Goal: Find specific page/section: Find specific page/section

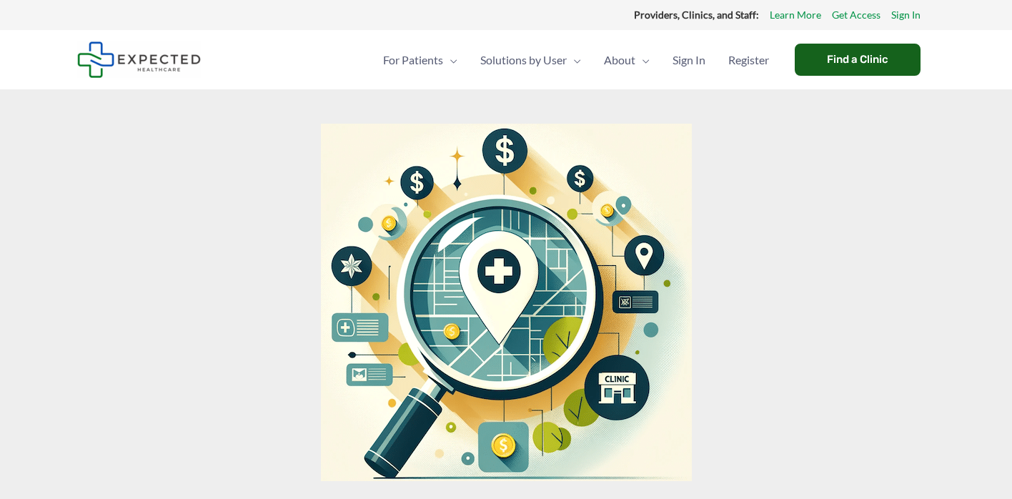
click at [816, 58] on div "Find a Clinic" at bounding box center [858, 60] width 126 height 32
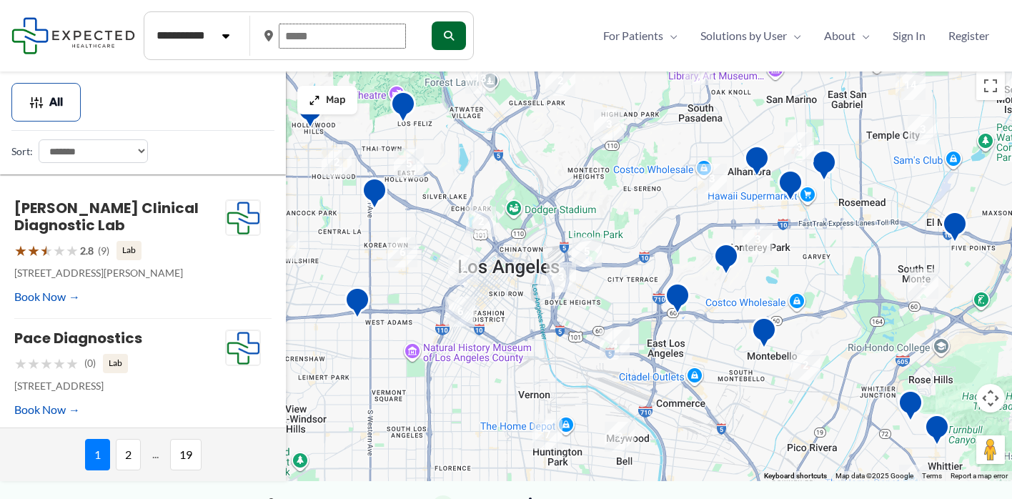
click at [302, 39] on input "text" at bounding box center [342, 36] width 127 height 25
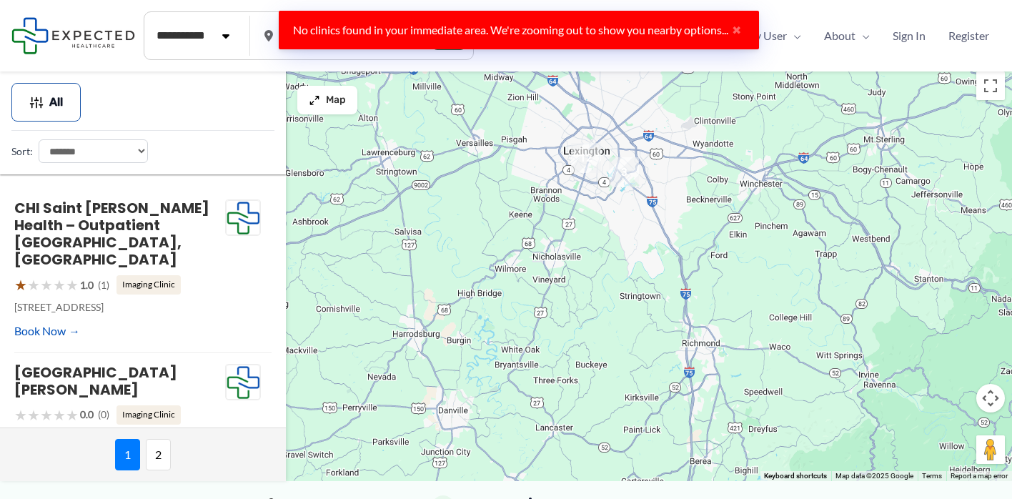
type input "*****"
click at [625, 174] on img "3" at bounding box center [624, 172] width 30 height 30
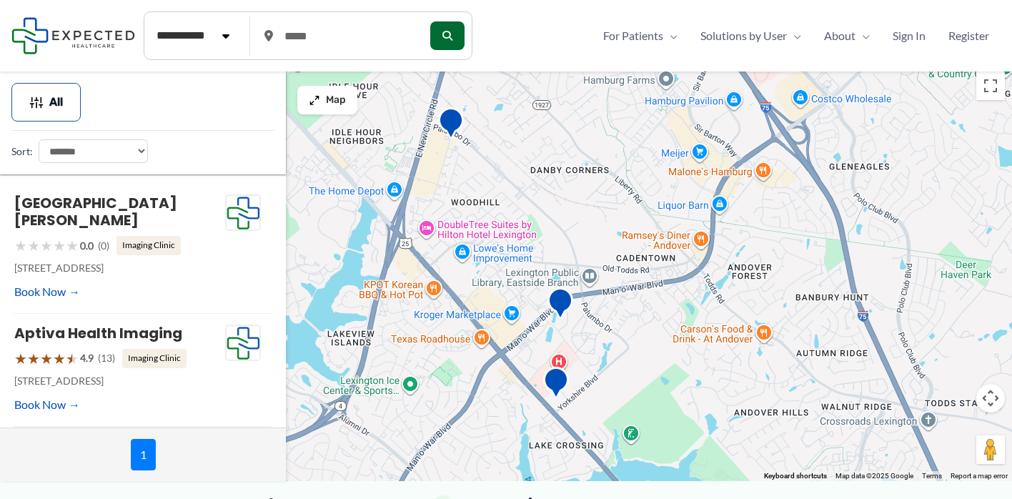
scroll to position [149, 0]
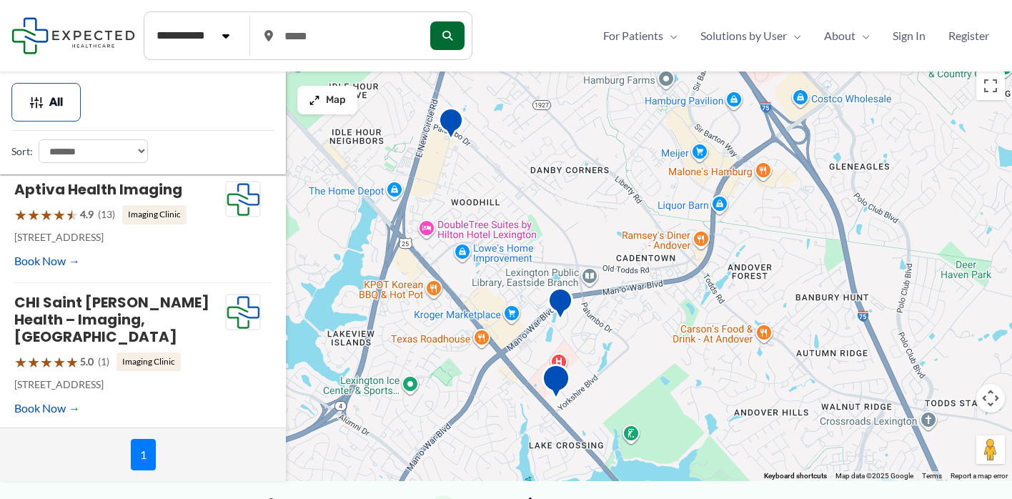
click at [556, 382] on img "Saint Joseph Imaging Center" at bounding box center [556, 383] width 29 height 39
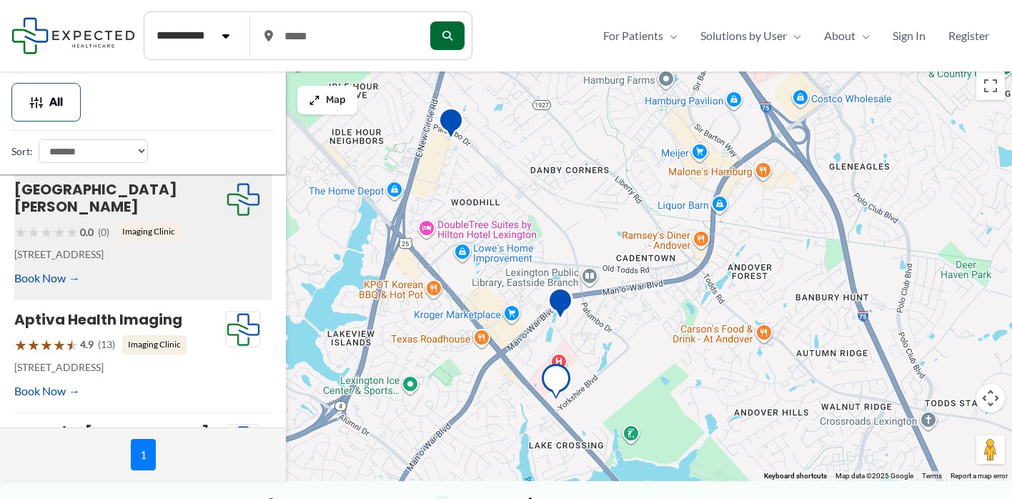
scroll to position [14, 0]
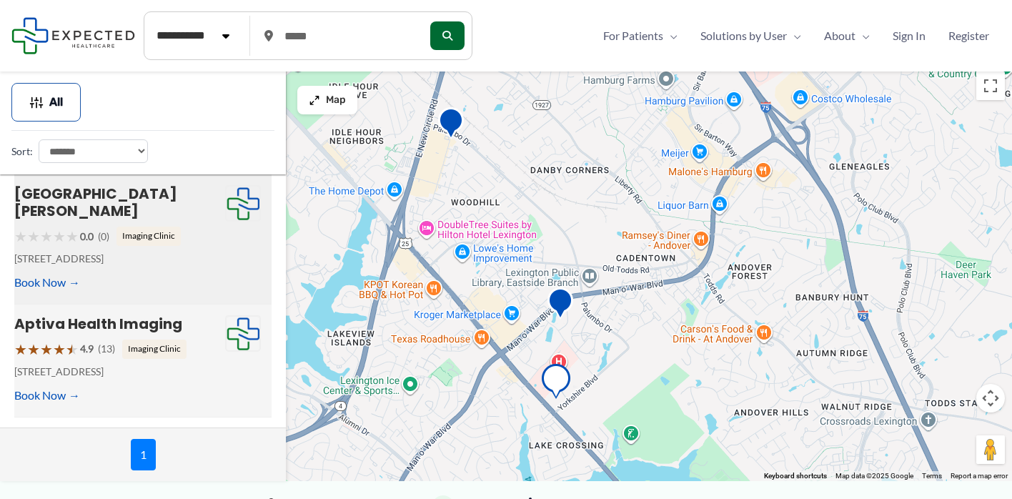
click at [195, 360] on div "★ ★ ★ ★ ★ 4.9 (13) Imaging Clinic" at bounding box center [119, 349] width 211 height 26
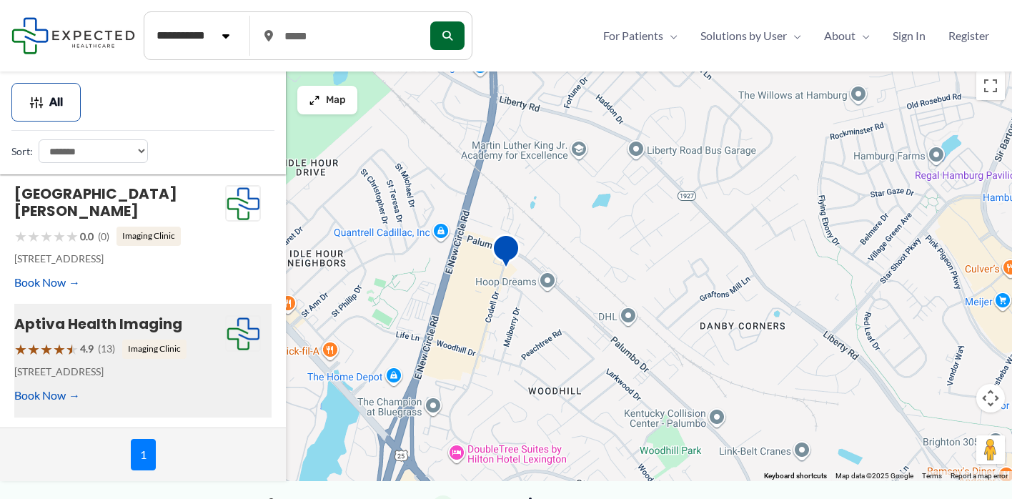
click at [507, 246] on img "Aptiva Health Imaging" at bounding box center [506, 253] width 29 height 39
click at [133, 329] on link "Aptiva Health Imaging" at bounding box center [98, 324] width 168 height 20
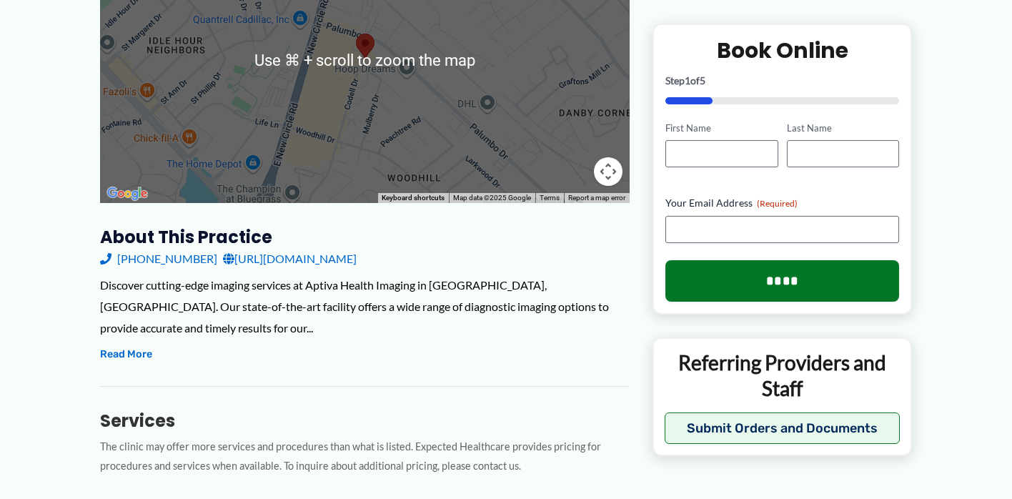
scroll to position [297, 0]
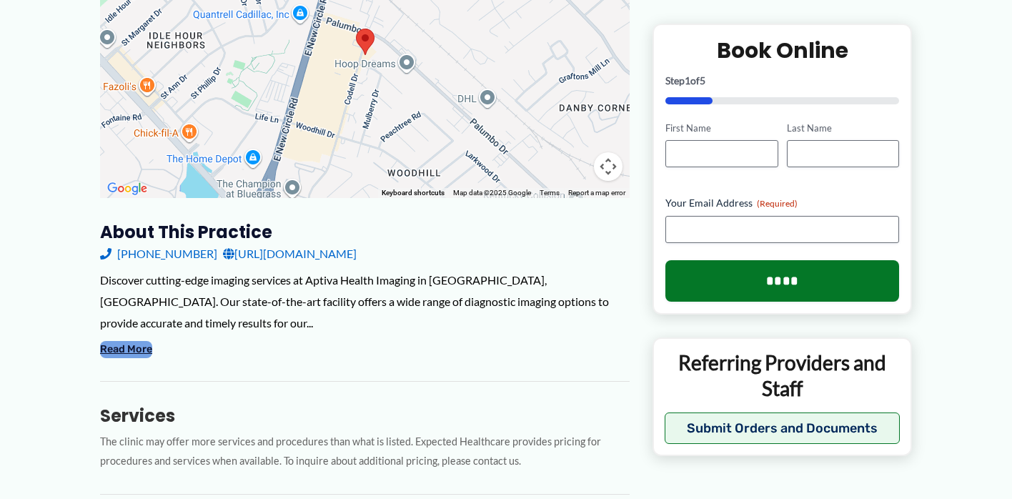
click at [137, 341] on button "Read More" at bounding box center [126, 349] width 52 height 17
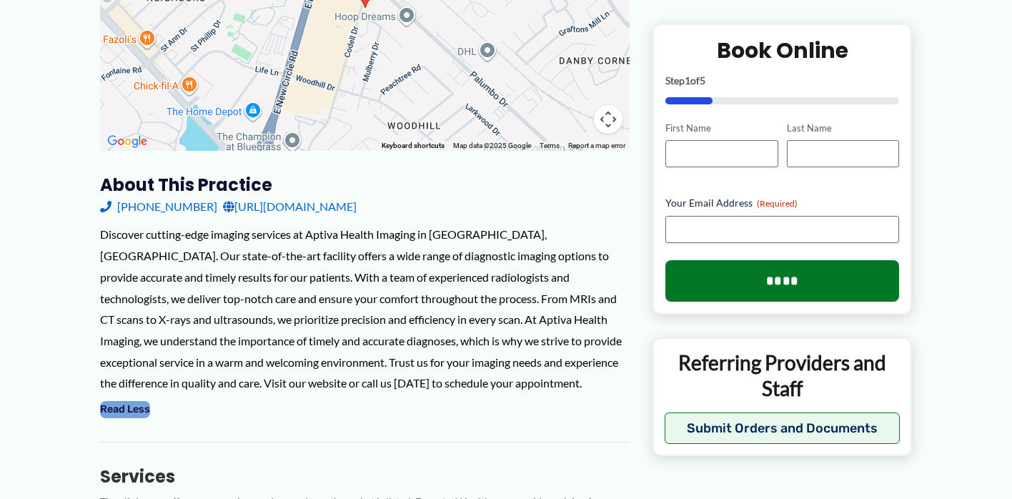
scroll to position [0, 0]
